Goal: Find specific page/section: Find specific page/section

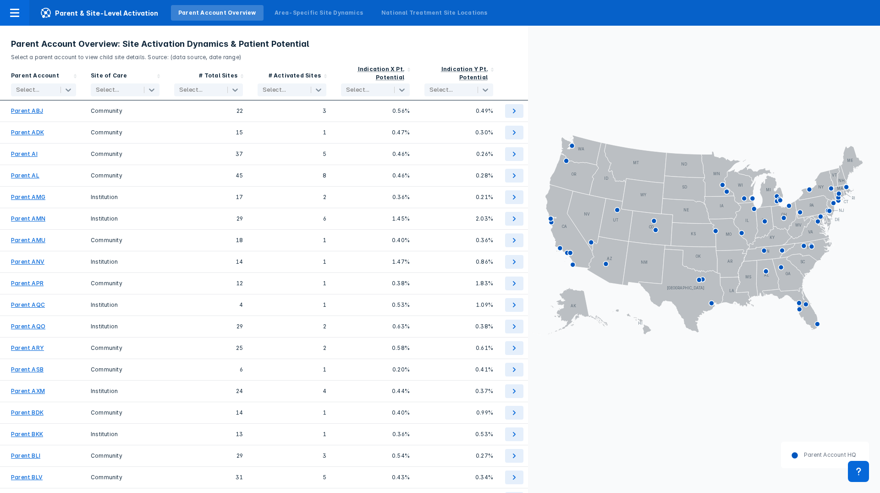
click at [480, 33] on header "Parent Account Overview: Site Activation Dynamics & Patient Potential Select a …" at bounding box center [264, 44] width 528 height 36
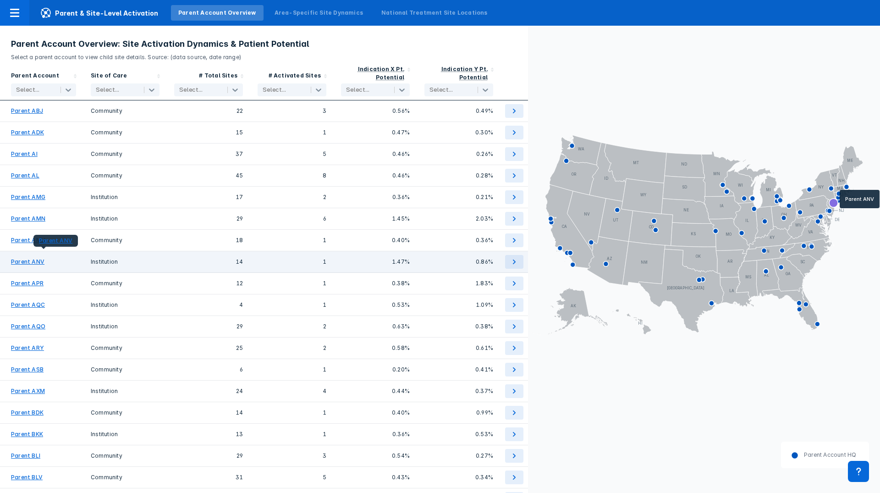
click at [27, 255] on div "Parent ANV" at bounding box center [43, 262] width 65 height 14
click at [27, 260] on ANV "Parent ANV" at bounding box center [27, 261] width 33 height 8
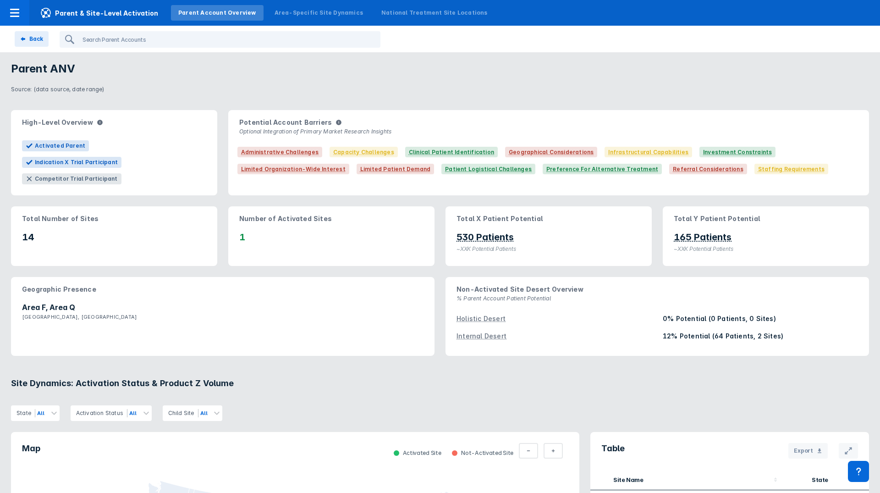
click at [233, 57] on header "Parent ANV Source: (data source, date range)" at bounding box center [440, 75] width 880 height 47
click at [388, 87] on p "Source: (data source, date range)" at bounding box center [440, 88] width 858 height 12
click at [21, 5] on div at bounding box center [14, 13] width 29 height 26
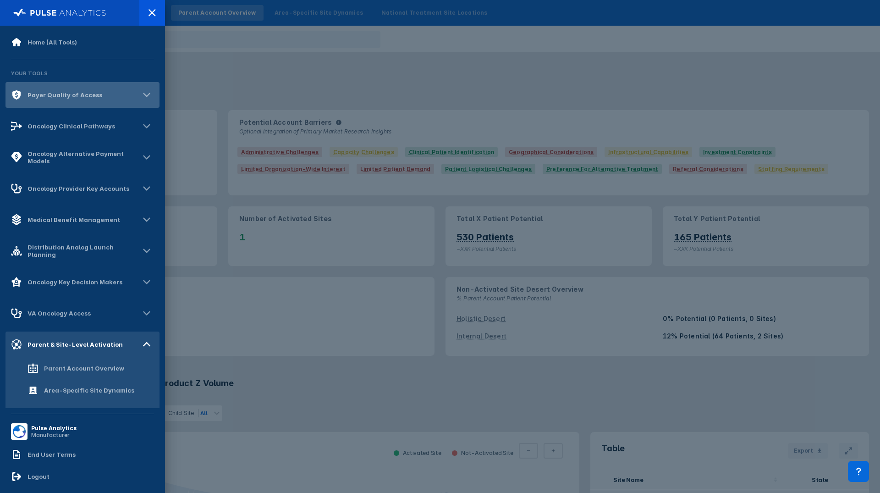
click at [68, 90] on div "Payer Quality of Access" at bounding box center [56, 94] width 91 height 11
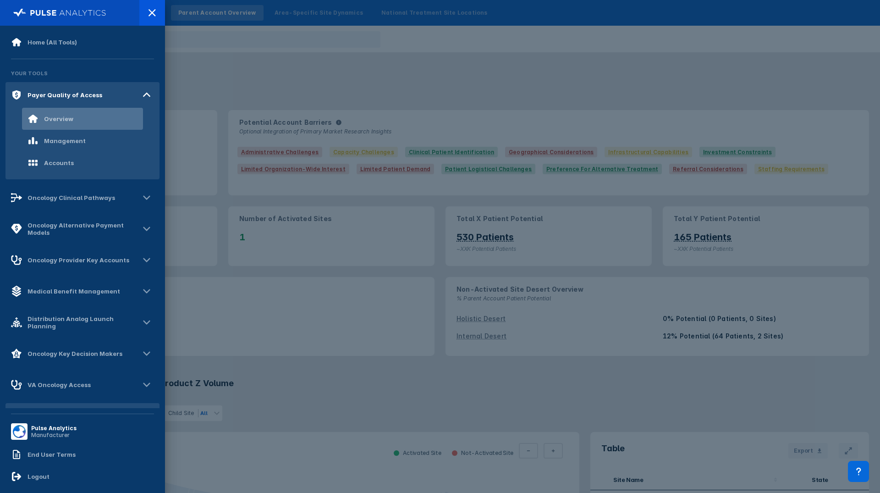
click at [61, 118] on div "Overview" at bounding box center [58, 118] width 29 height 7
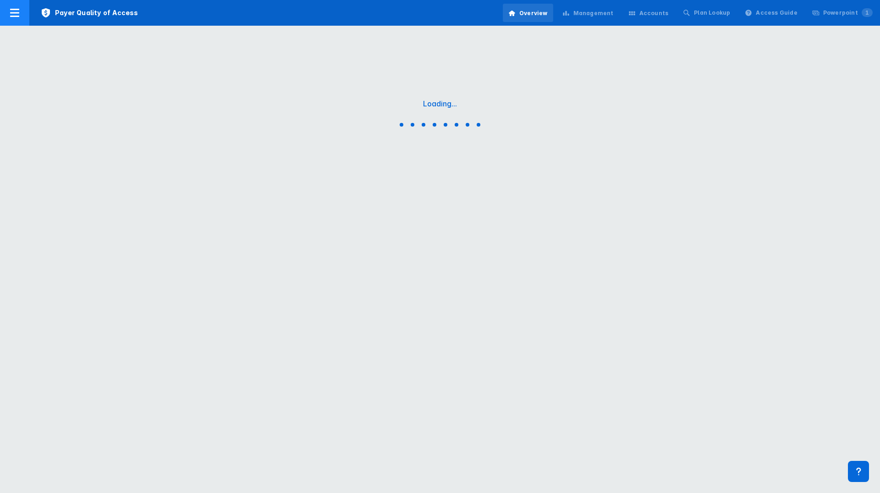
click at [49, 12] on icon at bounding box center [46, 12] width 8 height 9
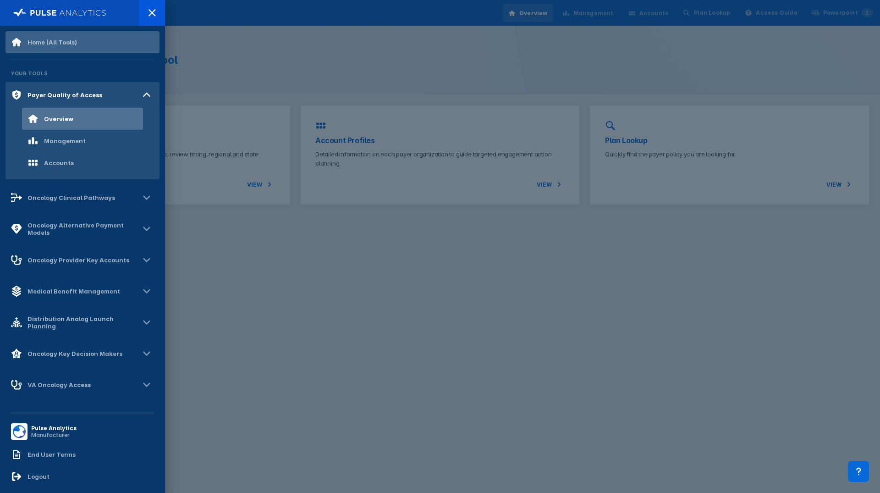
click at [52, 42] on div "Home (All Tools)" at bounding box center [51, 41] width 49 height 7
